Goal: Task Accomplishment & Management: Use online tool/utility

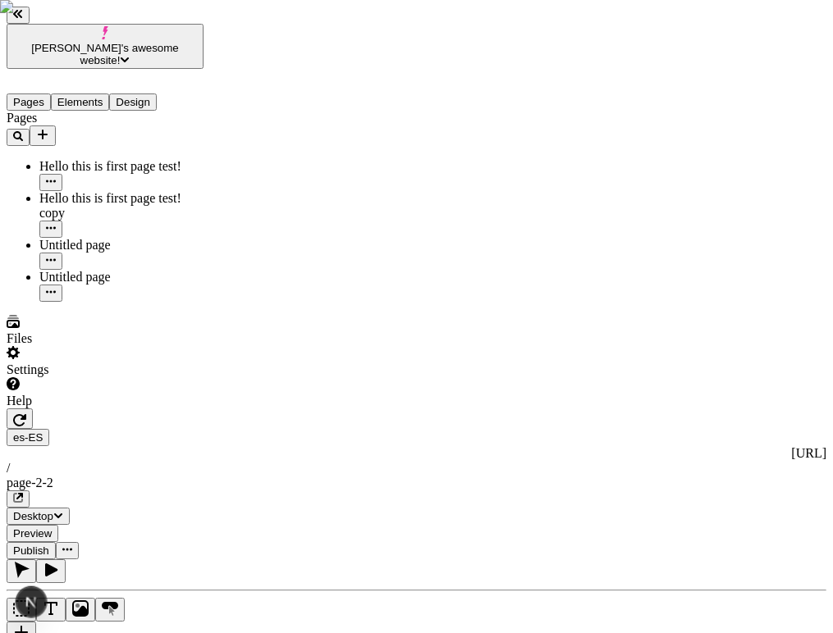
scroll to position [157, 0]
click at [36, 622] on button "button" at bounding box center [22, 634] width 30 height 24
click at [59, 601] on icon "Text" at bounding box center [51, 609] width 16 height 16
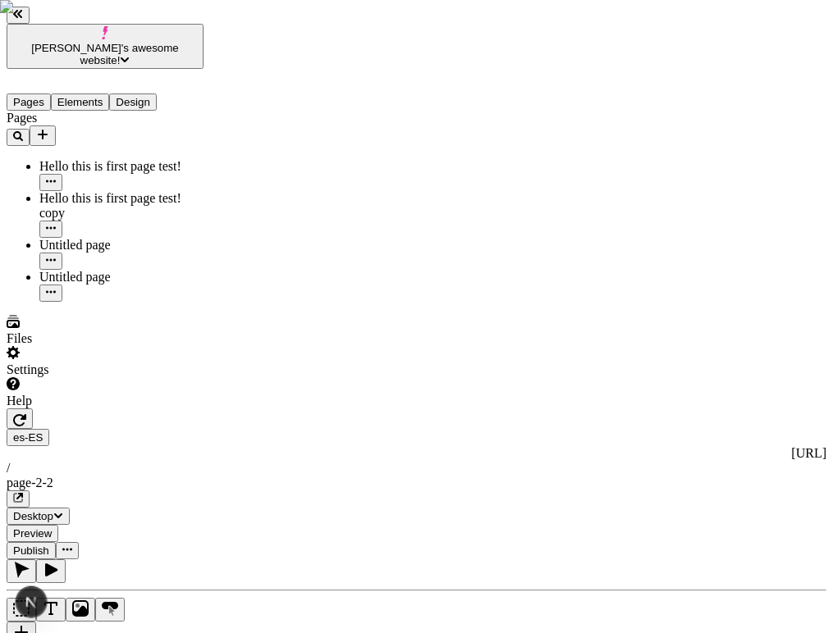
scroll to position [0, 0]
type input "18"
type input "1.5"
type textarea "Continually communicate open-source interfaces, to credibly pursue team driven …"
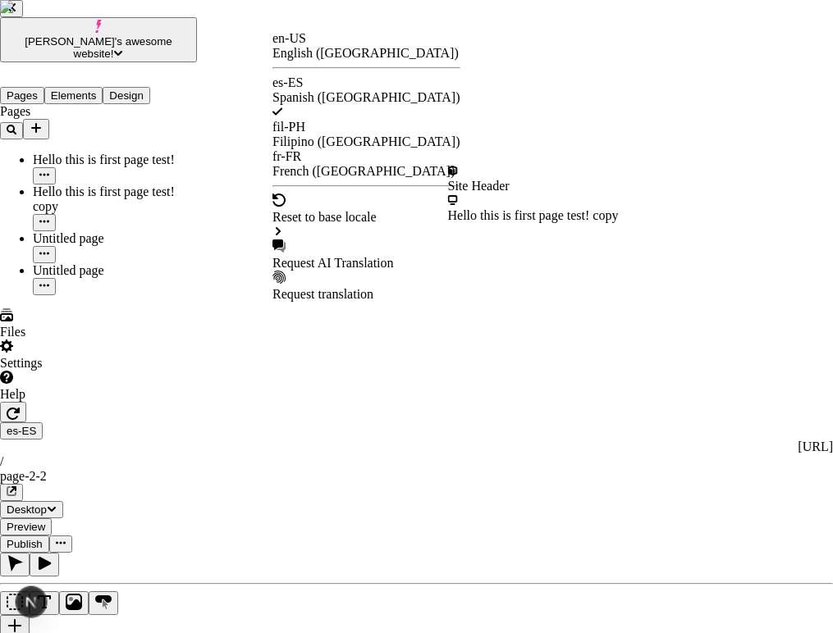
click at [351, 256] on div "Request AI Translation" at bounding box center [366, 263] width 188 height 15
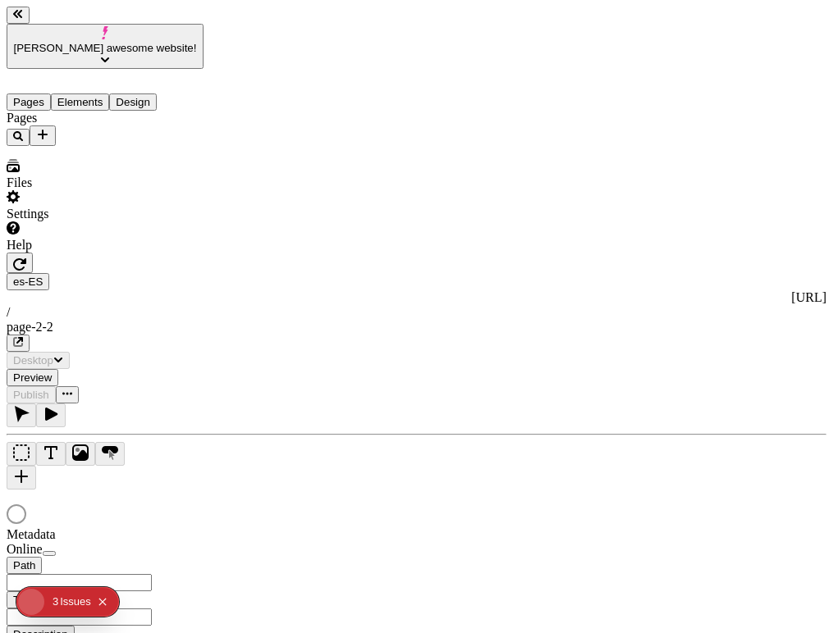
type input "/page-2-2"
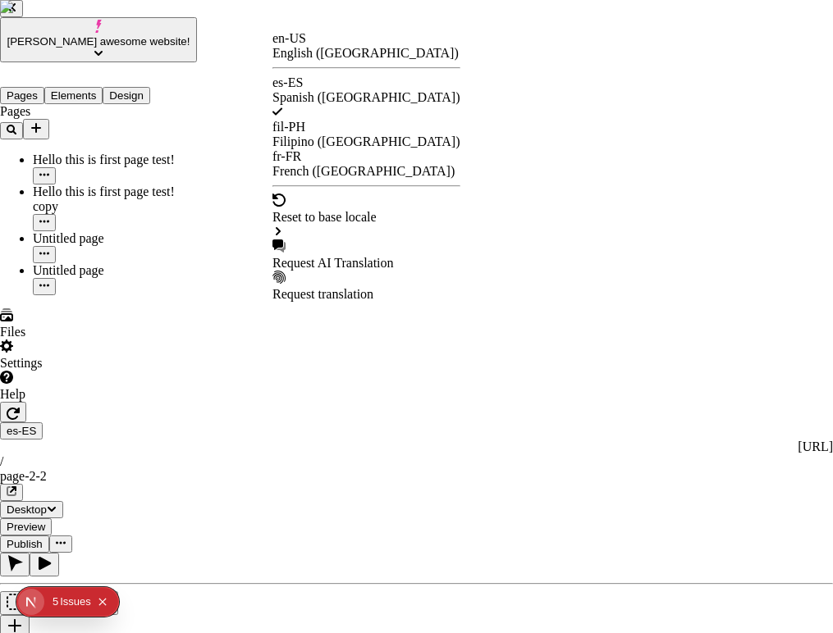
click at [383, 256] on div "Request AI Translation" at bounding box center [366, 263] width 188 height 15
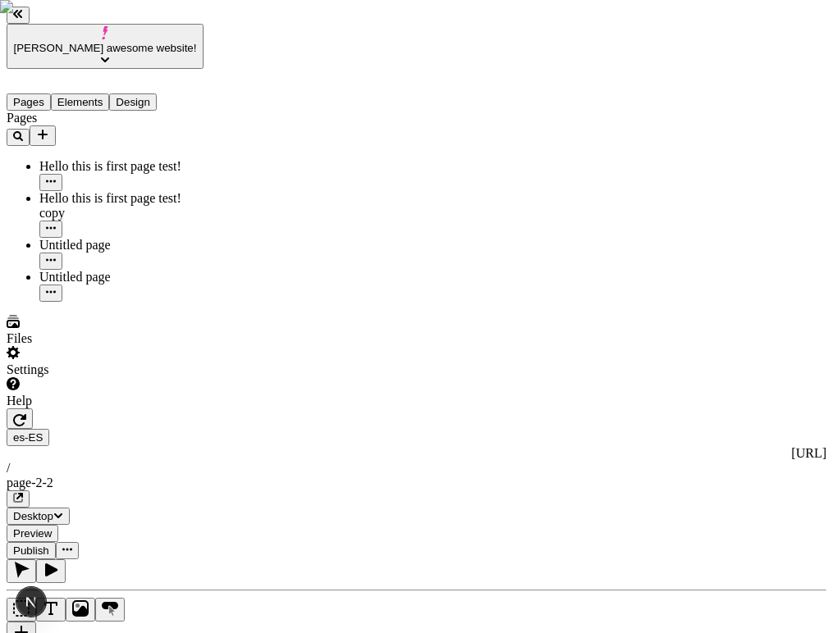
click at [26, 413] on icon "button" at bounding box center [19, 419] width 13 height 13
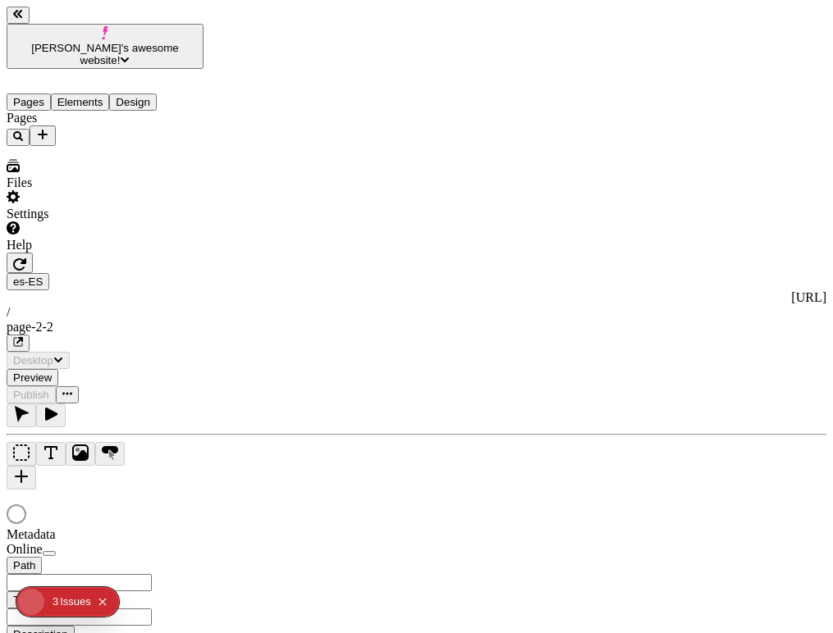
type input "/page-2-2"
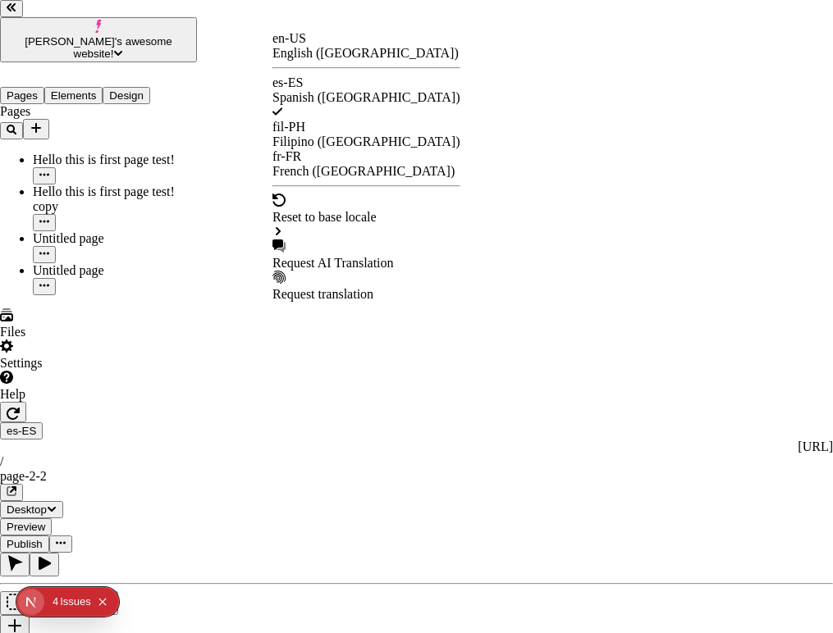
click at [349, 240] on div "Request AI Translation" at bounding box center [366, 255] width 188 height 31
checkbox input "true"
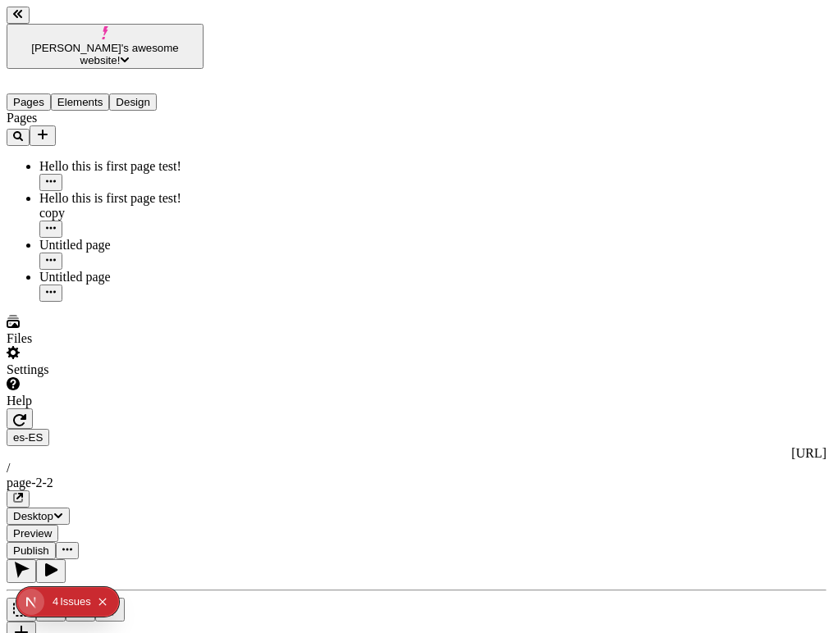
scroll to position [0, 392]
type textarea "j"
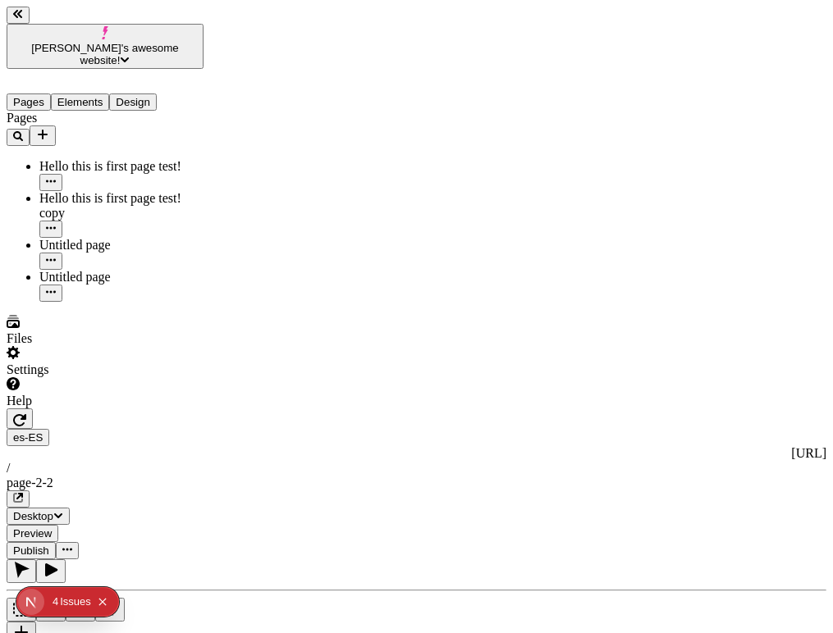
scroll to position [0, 187]
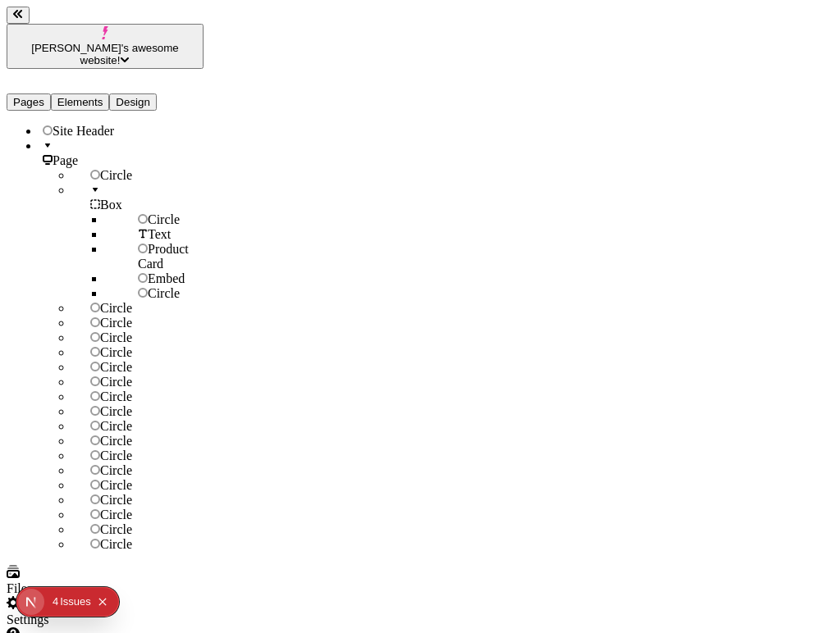
click at [107, 94] on button "Elements" at bounding box center [80, 102] width 59 height 17
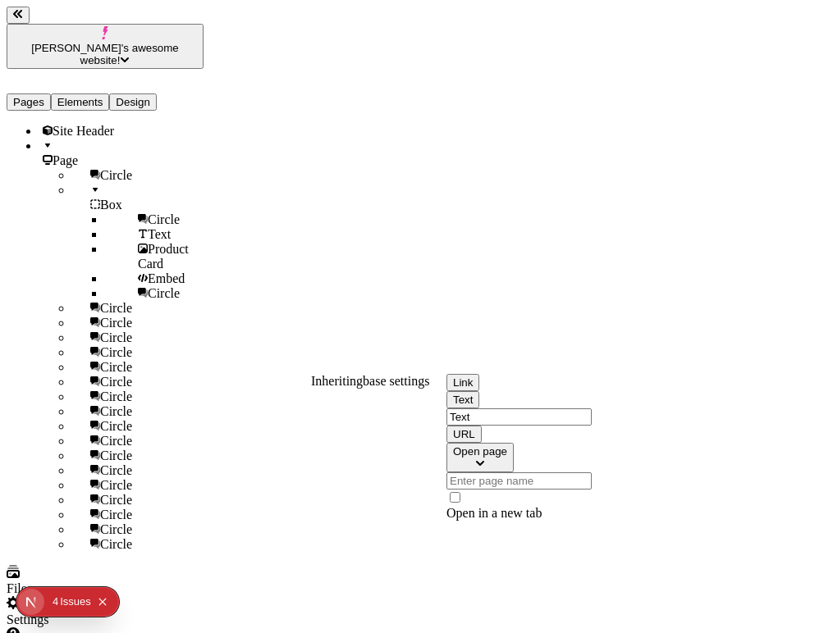
click at [579, 426] on input "Text" at bounding box center [518, 417] width 145 height 17
type input "T"
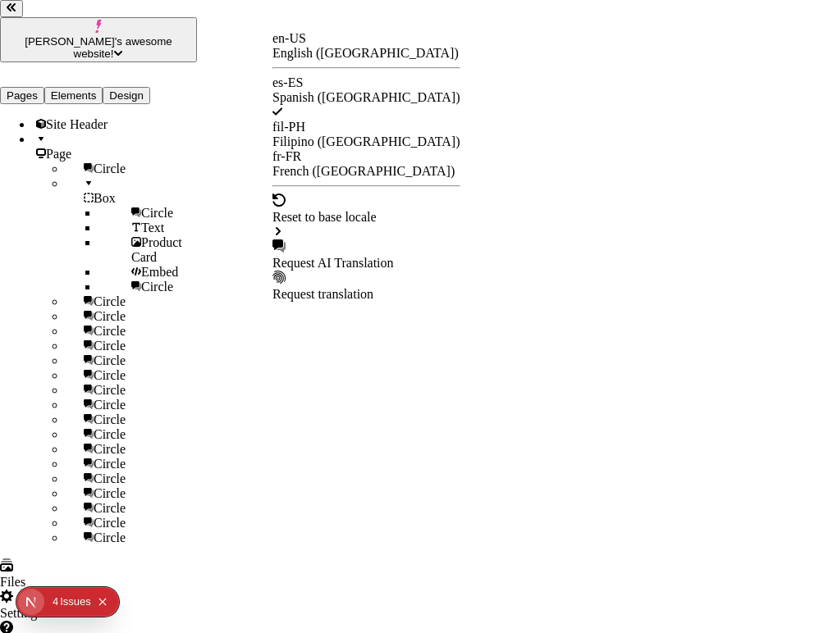
click at [366, 210] on div "Reset to base locale" at bounding box center [366, 217] width 188 height 15
click at [482, 179] on div "Site Header" at bounding box center [533, 186] width 171 height 15
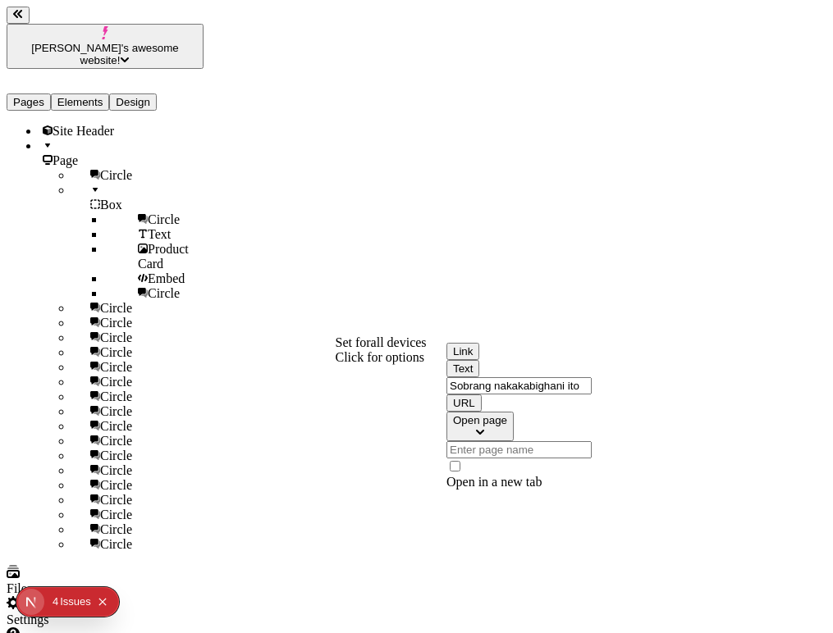
click at [517, 395] on input "Sobrang nakakabighani ito" at bounding box center [518, 385] width 145 height 17
click at [475, 395] on input "THis better go to the correct URL" at bounding box center [518, 385] width 145 height 17
type input "This better go to the correct URL"
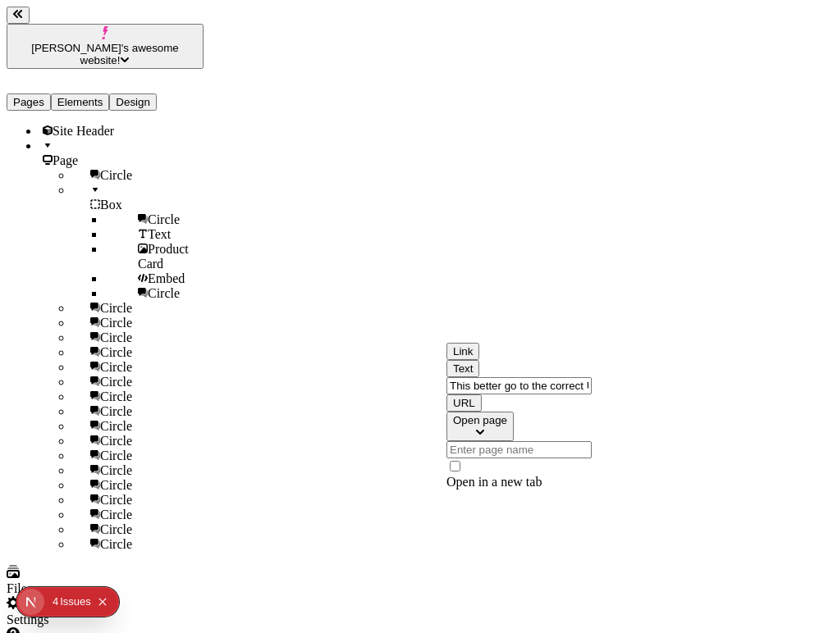
click at [502, 427] on span "Open page" at bounding box center [480, 420] width 54 height 12
click at [532, 528] on div "Open URL" at bounding box center [544, 527] width 177 height 15
click at [532, 459] on input "url" at bounding box center [518, 449] width 145 height 17
click at [539, 459] on input "url" at bounding box center [518, 449] width 145 height 17
paste input "https://www.youtube.com/watch?v=t8KT-WgNrNE&t=4s"
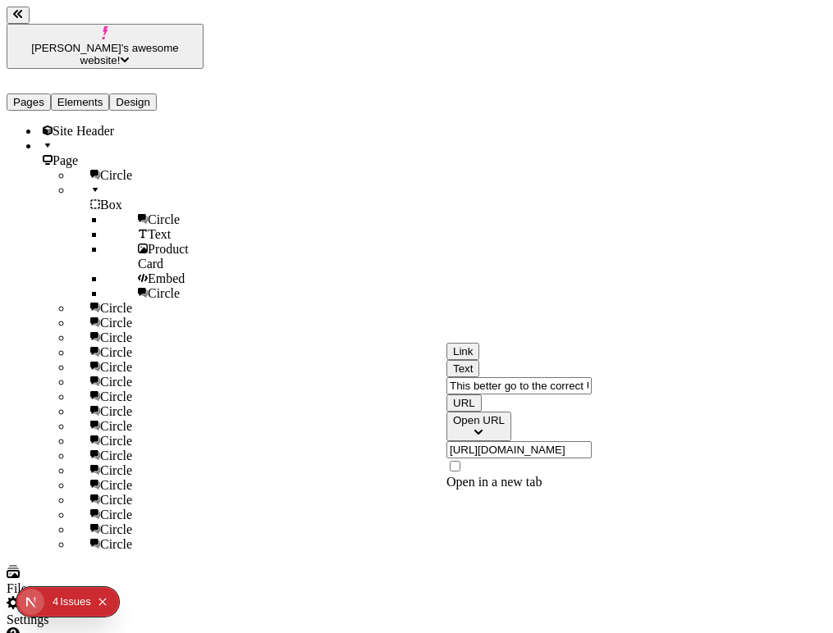
scroll to position [0, 60]
type input "https://www.youtube.com/watch?v=t8KT-WgNrNE&t=4s"
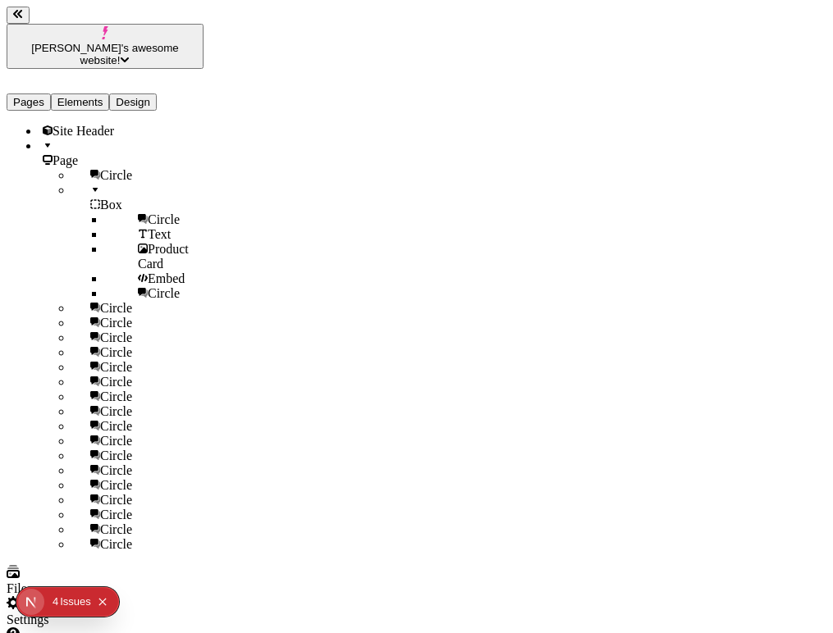
scroll to position [0, 0]
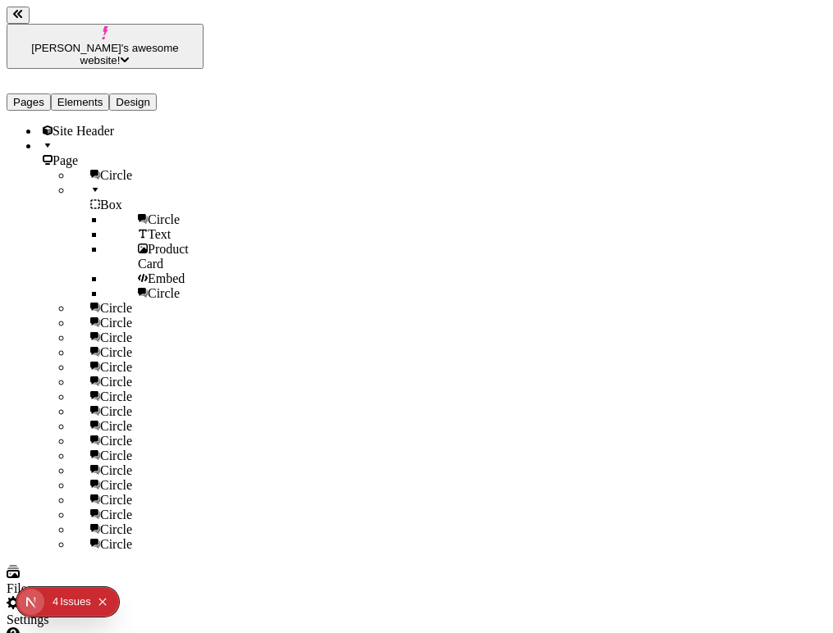
scroll to position [0, 0]
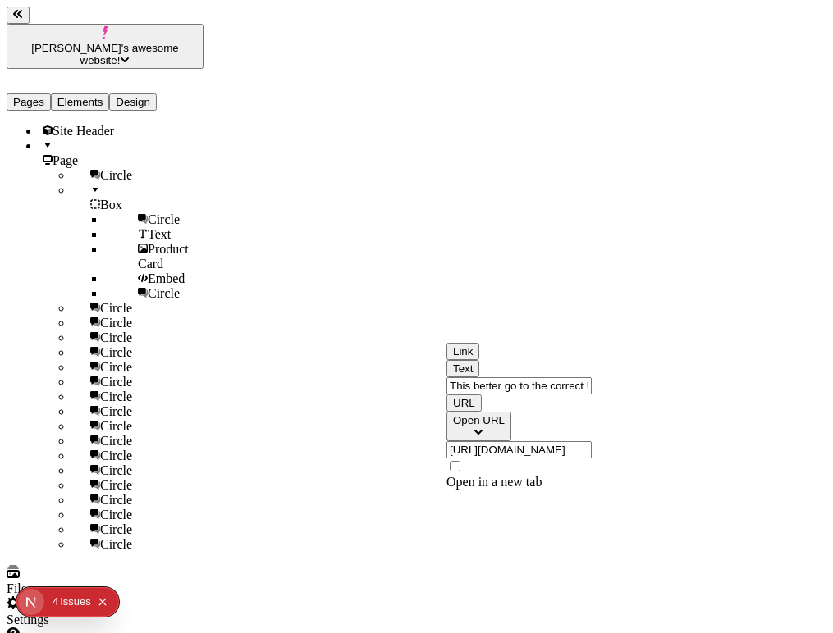
click at [561, 459] on input "https://www.youtube.com/watch?v=t8KT-WgNrNE&t=4s" at bounding box center [518, 449] width 145 height 17
click at [474, 459] on input "THis should not get translated" at bounding box center [518, 449] width 145 height 17
type input "This should not get translated"
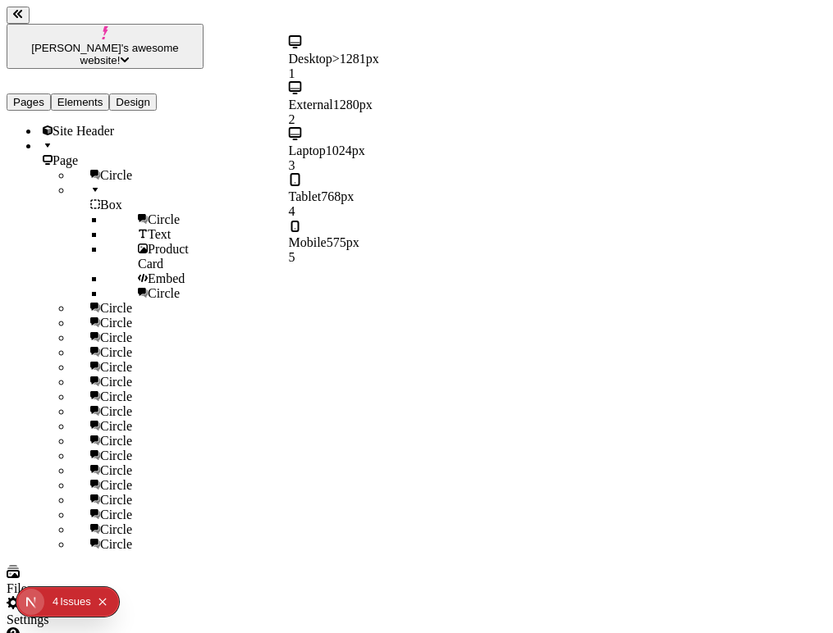
click at [418, 173] on div "Tablet 768px 4" at bounding box center [387, 196] width 197 height 46
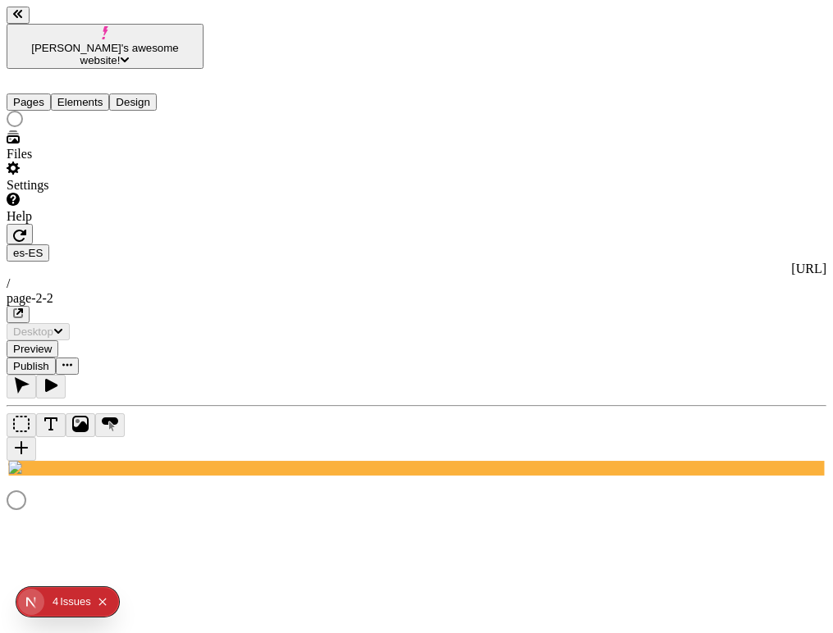
scroll to position [0, 0]
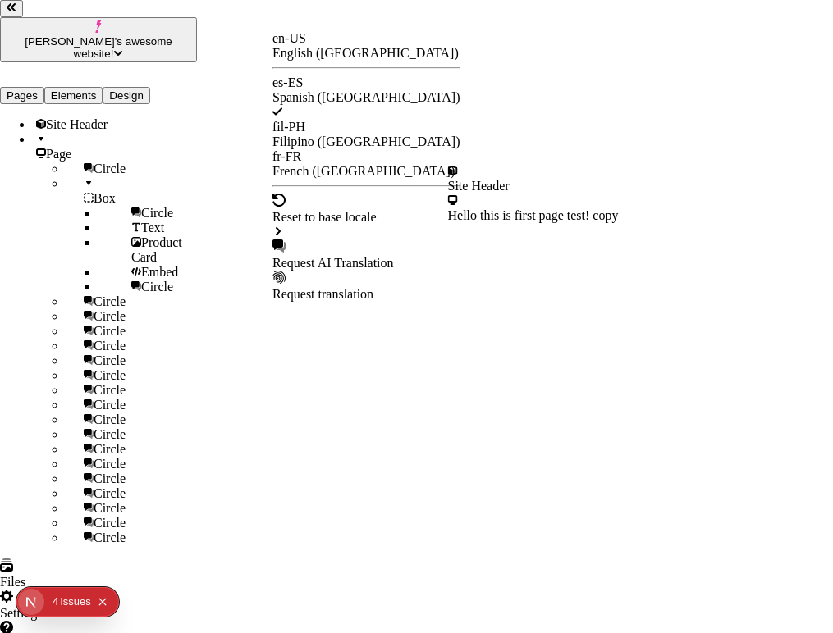
click at [356, 256] on div "Request AI Translation" at bounding box center [366, 263] width 188 height 15
checkbox input "true"
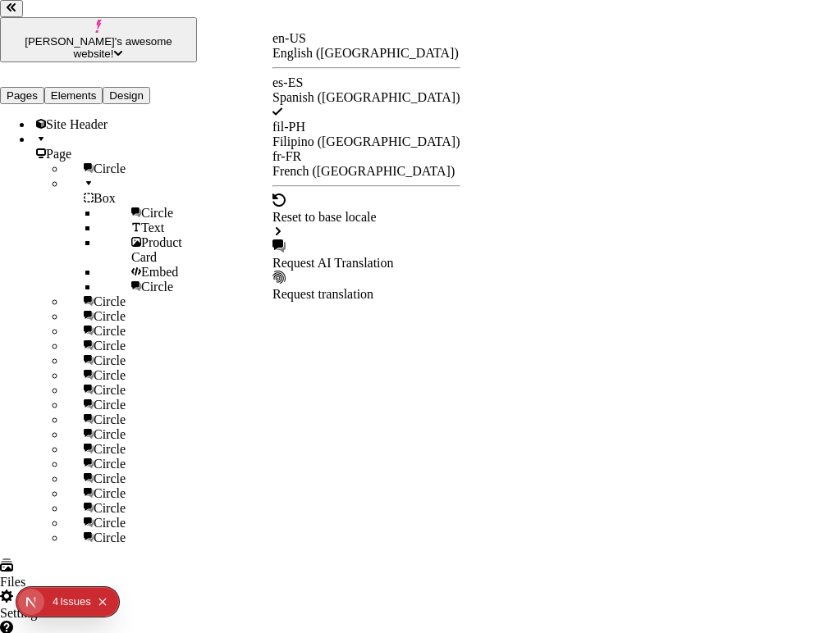
checkbox input "true"
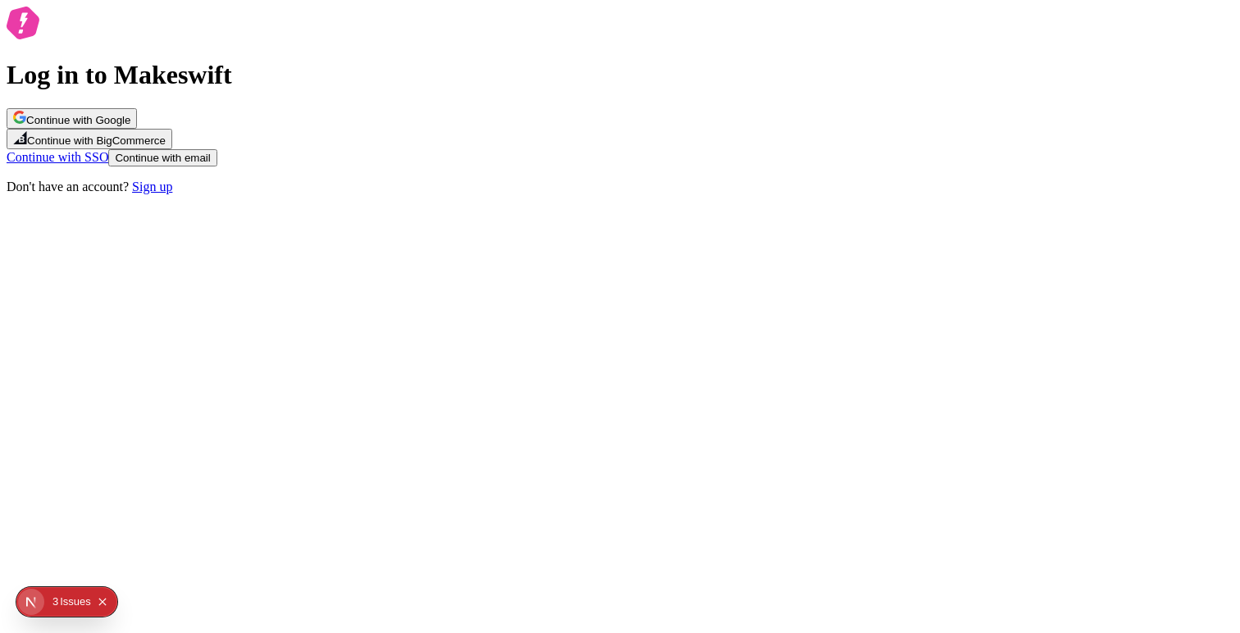
click at [137, 129] on button "Continue with Google" at bounding box center [72, 118] width 130 height 21
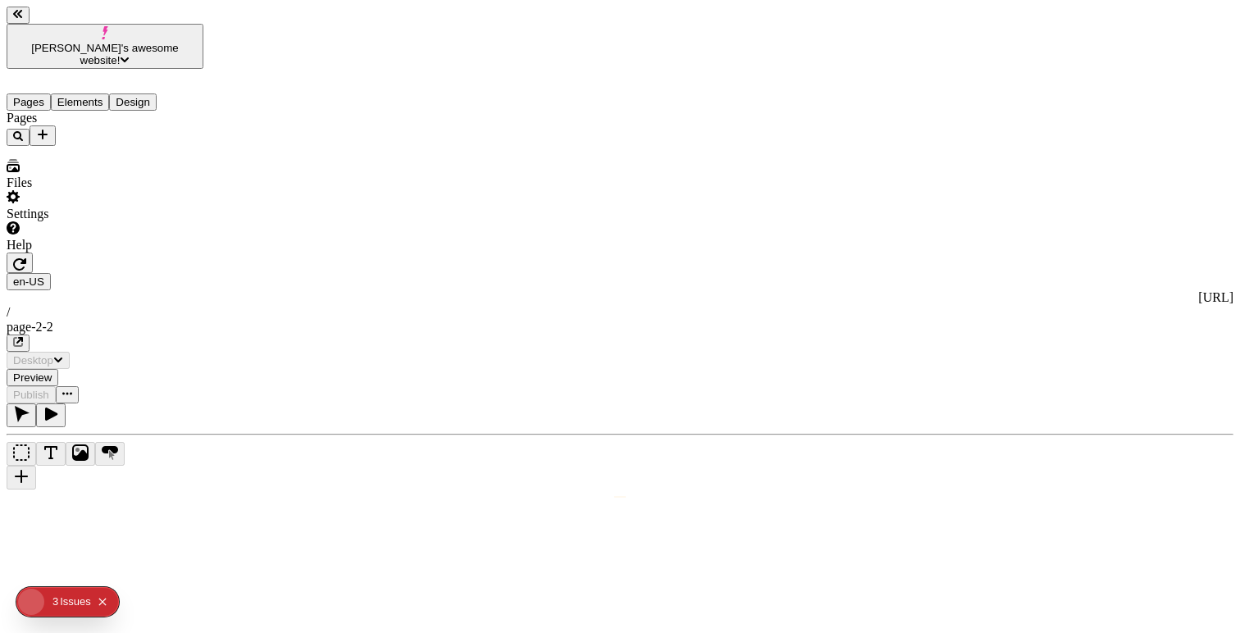
type input "/page-2-2"
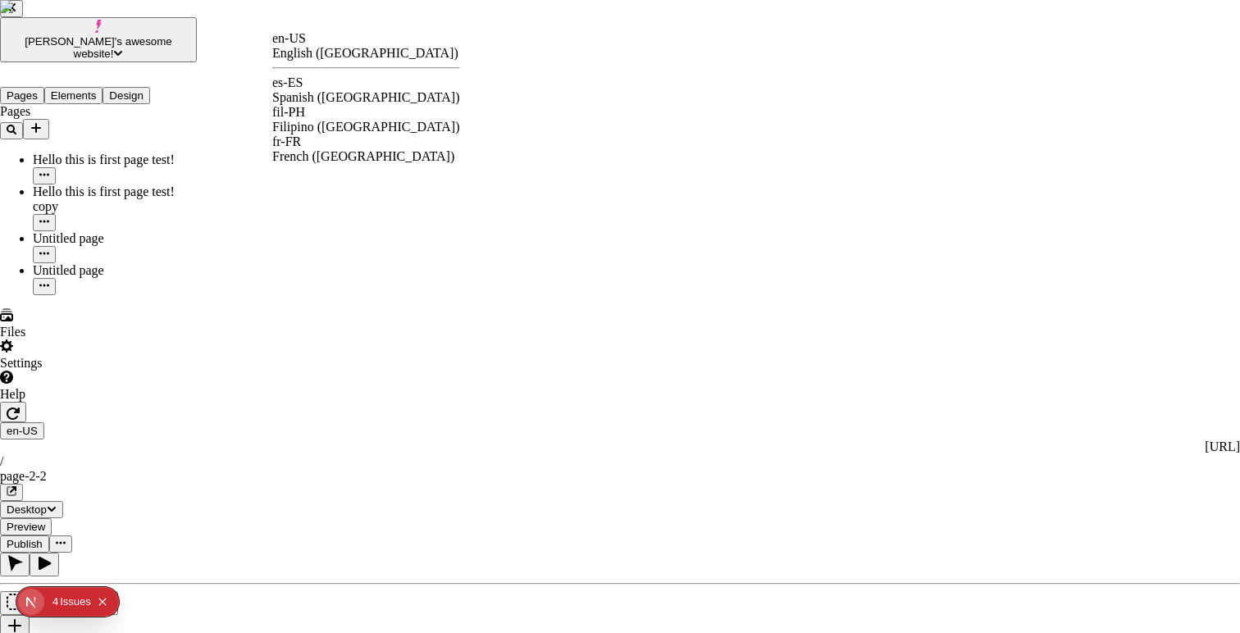
click at [332, 105] on div "fil-PH Filipino ([GEOGRAPHIC_DATA])" at bounding box center [366, 120] width 188 height 30
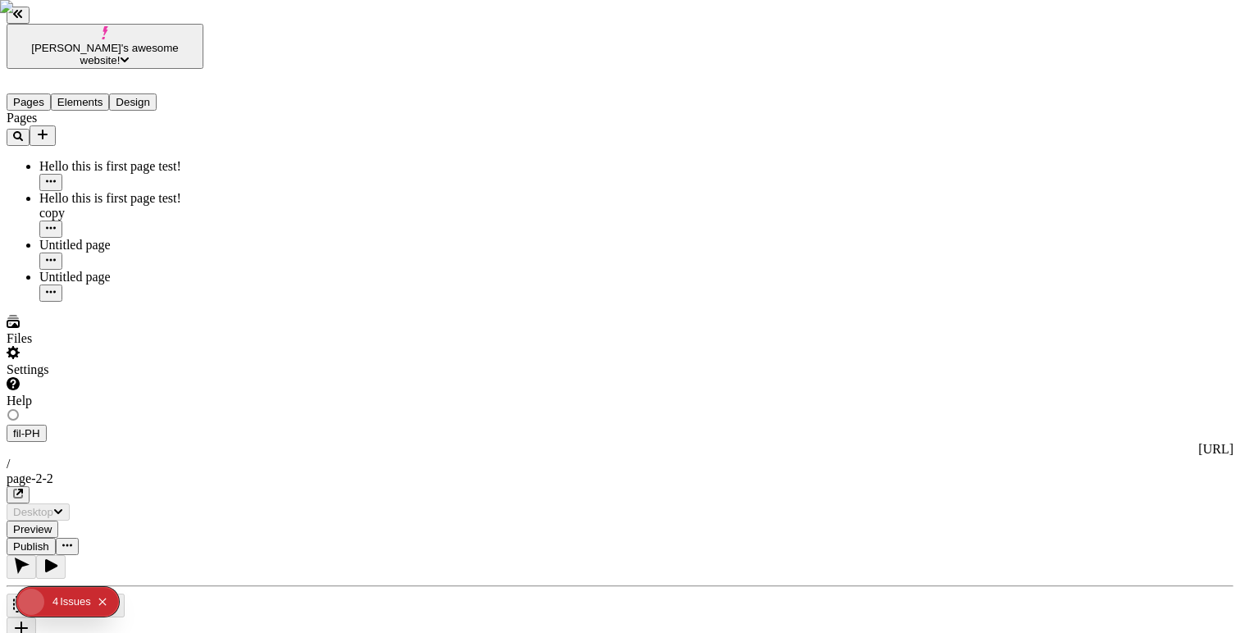
type input "/page-2-2"
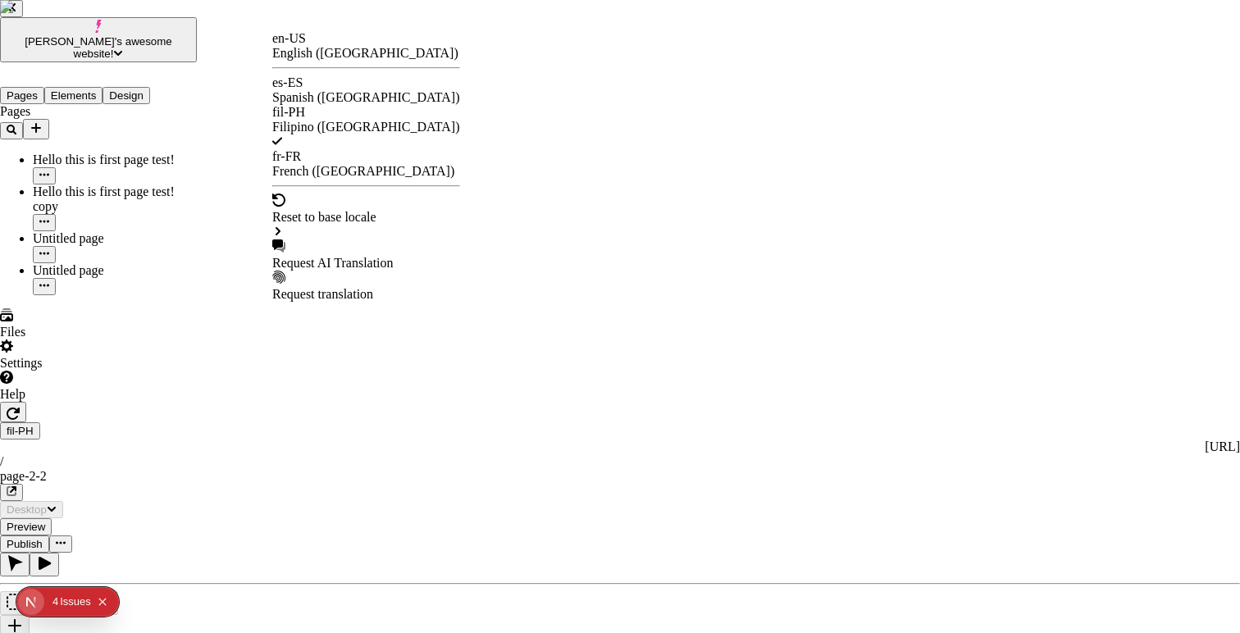
click at [322, 89] on div "es-ES" at bounding box center [366, 82] width 188 height 15
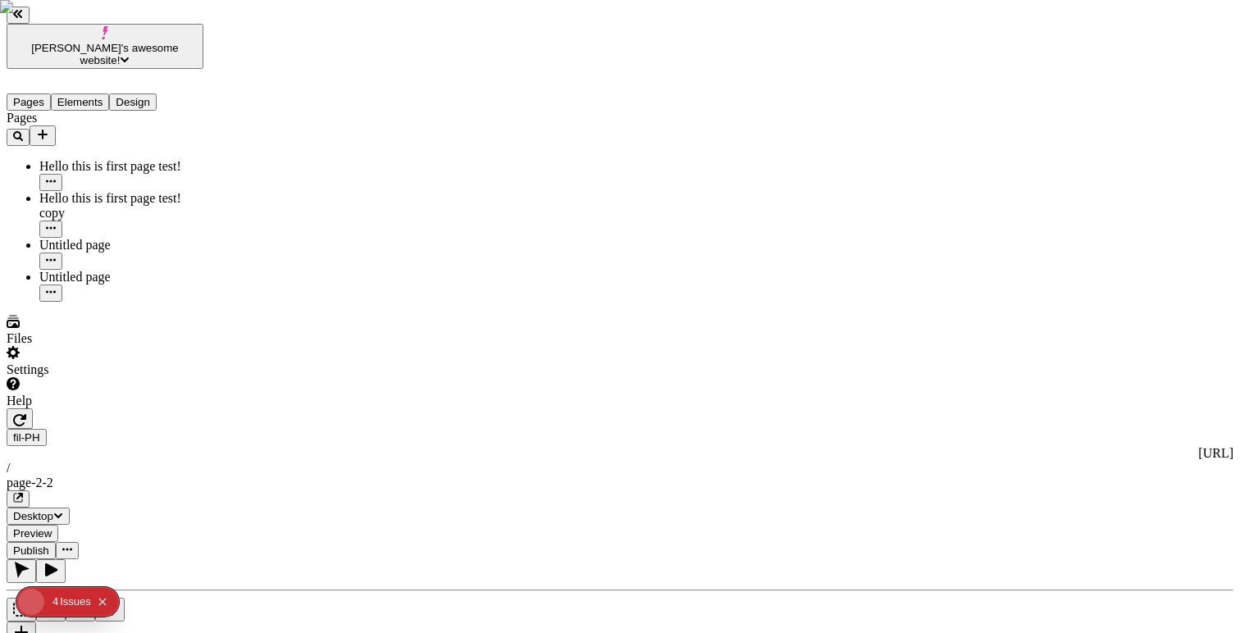
type input "/page-2-2"
